Goal: Task Accomplishment & Management: Manage account settings

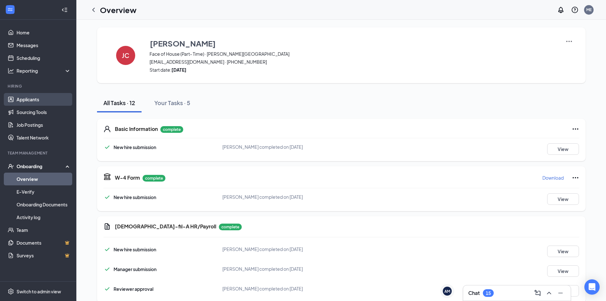
click at [52, 103] on link "Applicants" at bounding box center [44, 99] width 54 height 13
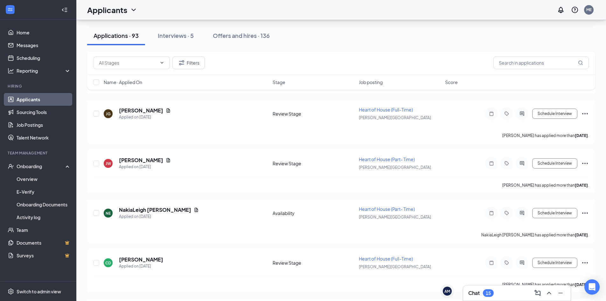
scroll to position [1877, 0]
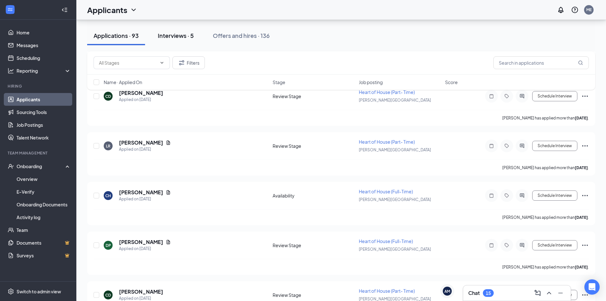
click at [177, 26] on button "Interviews · 5" at bounding box center [175, 35] width 49 height 19
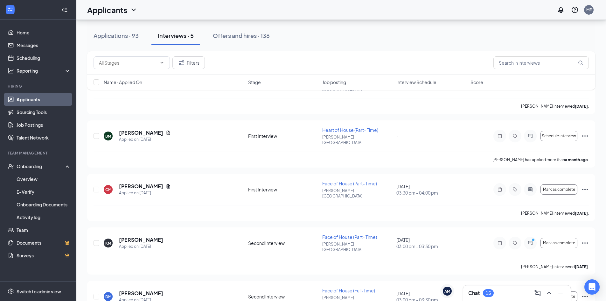
scroll to position [64, 0]
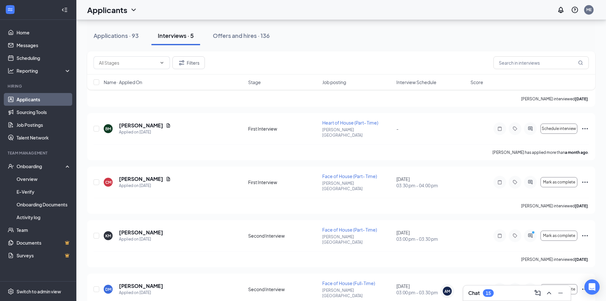
click at [462, 155] on div "[PERSON_NAME] [PERSON_NAME] Applied on [DATE] First Interview Heart of House (F…" at bounding box center [341, 189] width 508 height 261
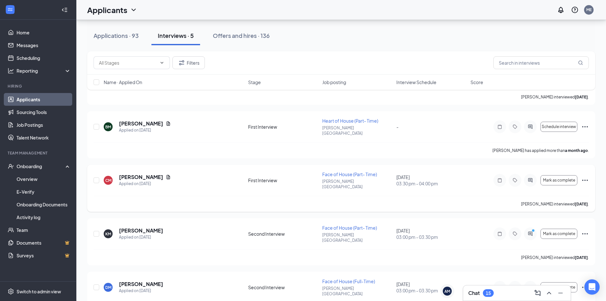
click at [586, 176] on icon "Ellipses" at bounding box center [585, 180] width 8 height 8
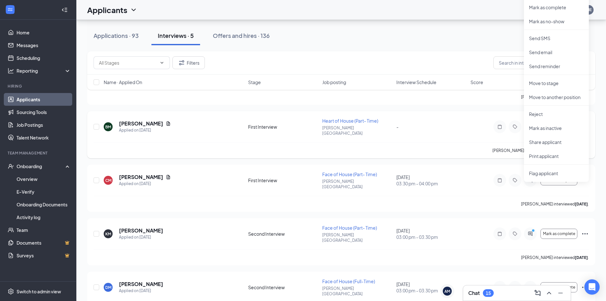
click at [492, 111] on div "BM [PERSON_NAME] Applied on [DATE] First Interview Heart of House (Part- Time) …" at bounding box center [341, 134] width 508 height 47
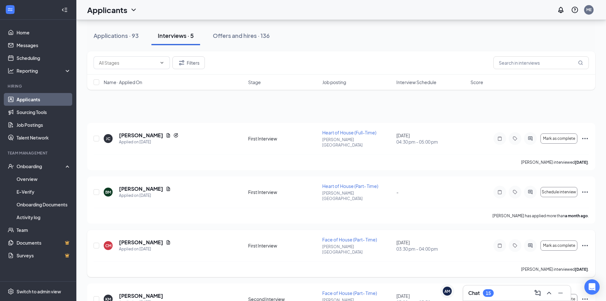
scroll to position [0, 0]
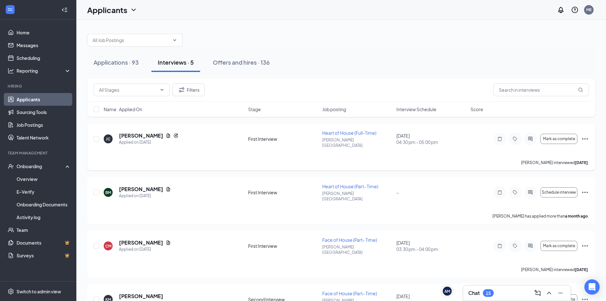
click at [584, 136] on icon "Ellipses" at bounding box center [585, 139] width 8 height 8
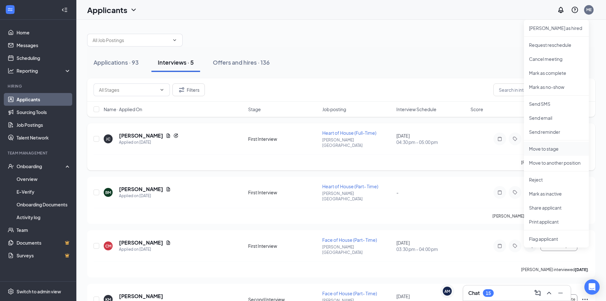
click at [570, 150] on p "Move to stage" at bounding box center [556, 148] width 55 height 6
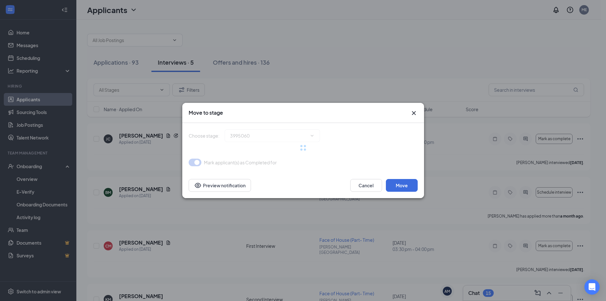
type input "Second Interview (next stage)"
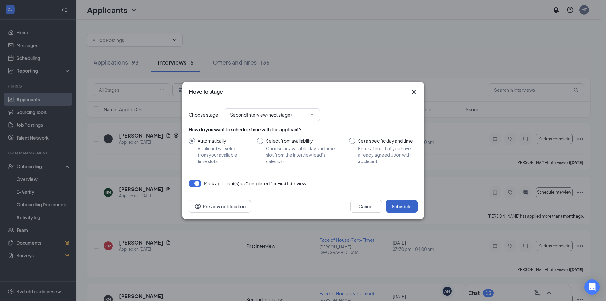
click at [404, 208] on button "Schedule" at bounding box center [402, 206] width 32 height 13
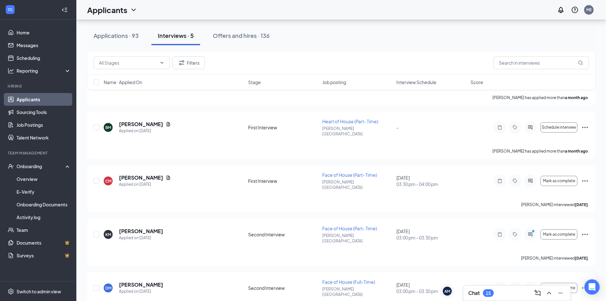
scroll to position [66, 0]
click at [587, 176] on icon "Ellipses" at bounding box center [585, 180] width 8 height 8
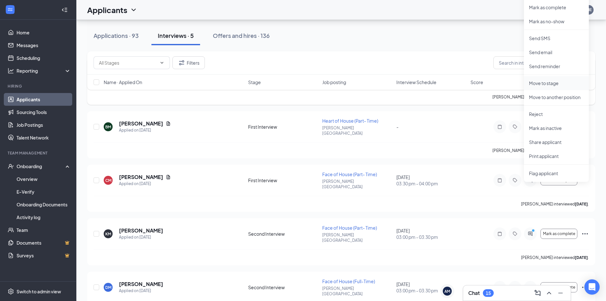
click at [552, 80] on li "Move to stage" at bounding box center [556, 83] width 65 height 14
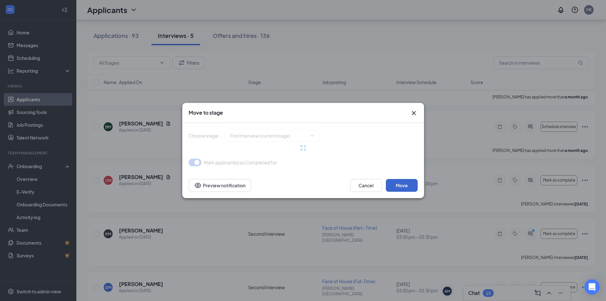
type input "Second Interview (next stage)"
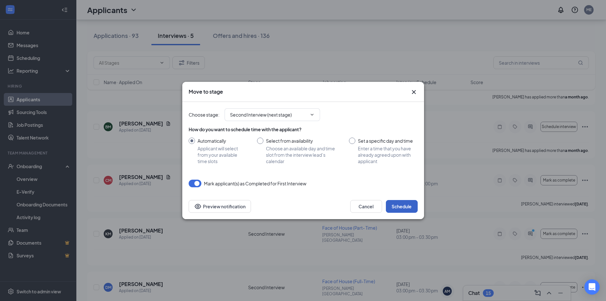
click at [409, 208] on button "Schedule" at bounding box center [402, 206] width 32 height 13
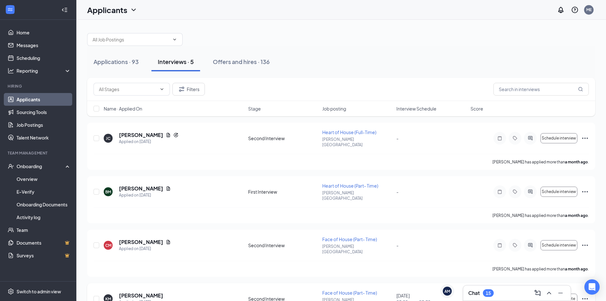
scroll to position [0, 0]
